Goal: Navigation & Orientation: Find specific page/section

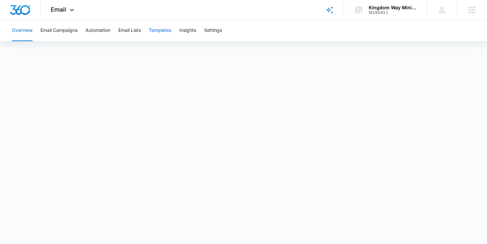
click at [170, 29] on button "Templates" at bounding box center [160, 30] width 23 height 21
click at [98, 28] on button "Automation" at bounding box center [98, 30] width 25 height 21
click at [71, 13] on icon at bounding box center [72, 12] width 8 height 8
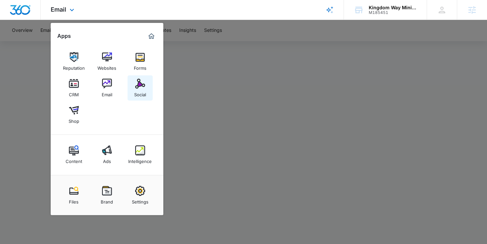
click at [143, 95] on div "Social" at bounding box center [140, 93] width 12 height 9
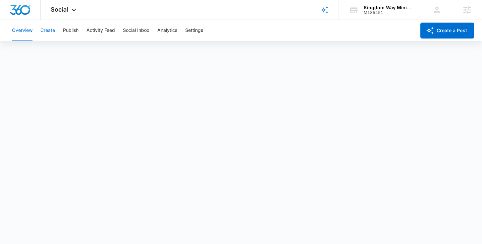
click at [50, 31] on button "Create" at bounding box center [47, 30] width 15 height 21
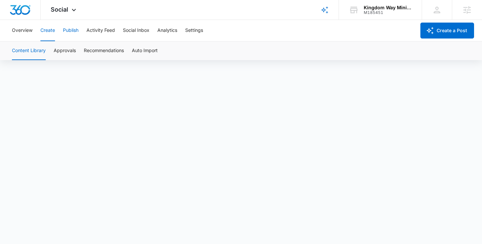
click at [78, 33] on button "Publish" at bounding box center [71, 30] width 16 height 21
click at [49, 51] on button "Schedules" at bounding box center [50, 50] width 23 height 19
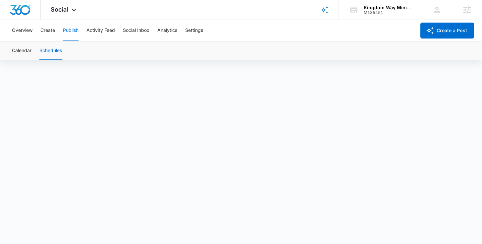
scroll to position [5, 0]
click at [217, 54] on div "Calendar Schedules" at bounding box center [241, 50] width 466 height 19
click at [49, 28] on button "Create" at bounding box center [47, 30] width 15 height 21
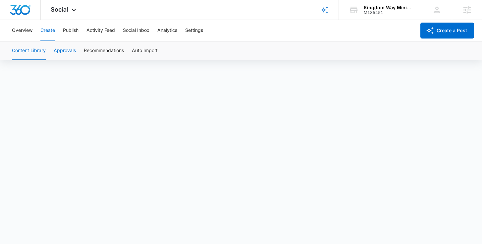
scroll to position [5, 0]
